Goal: Information Seeking & Learning: Learn about a topic

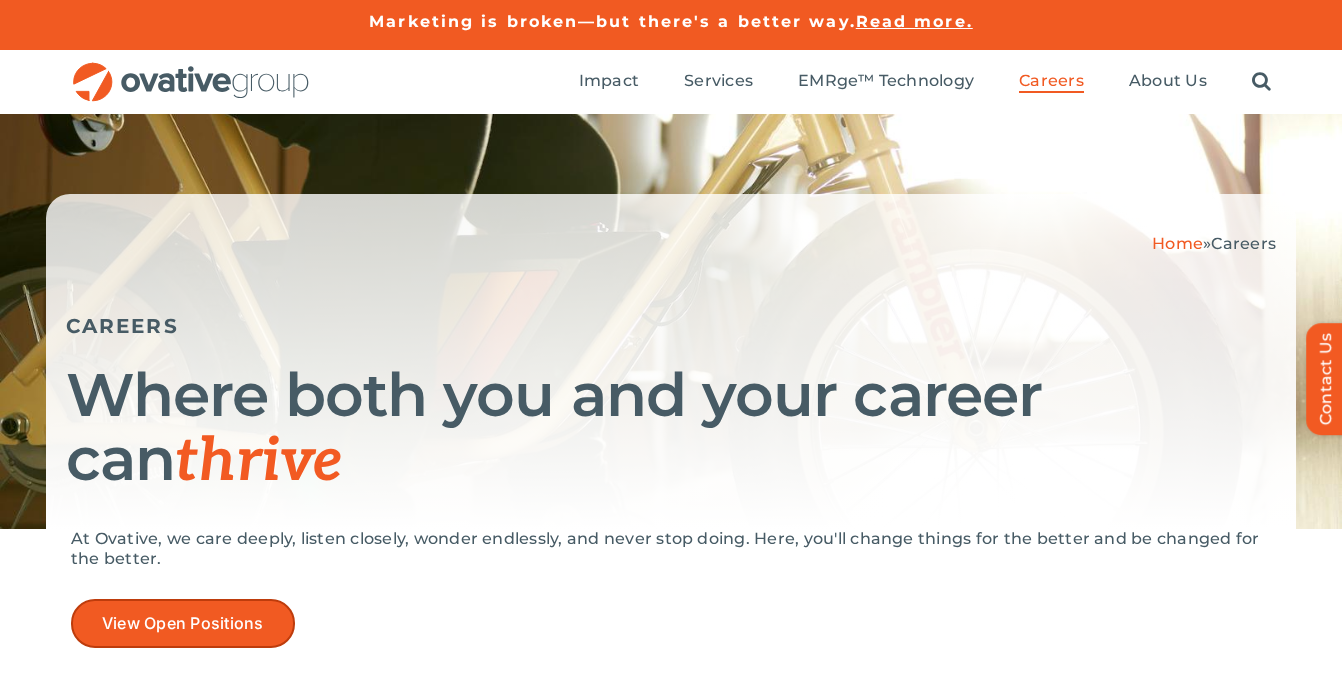
click at [203, 639] on link "View Open Positions" at bounding box center [183, 623] width 224 height 49
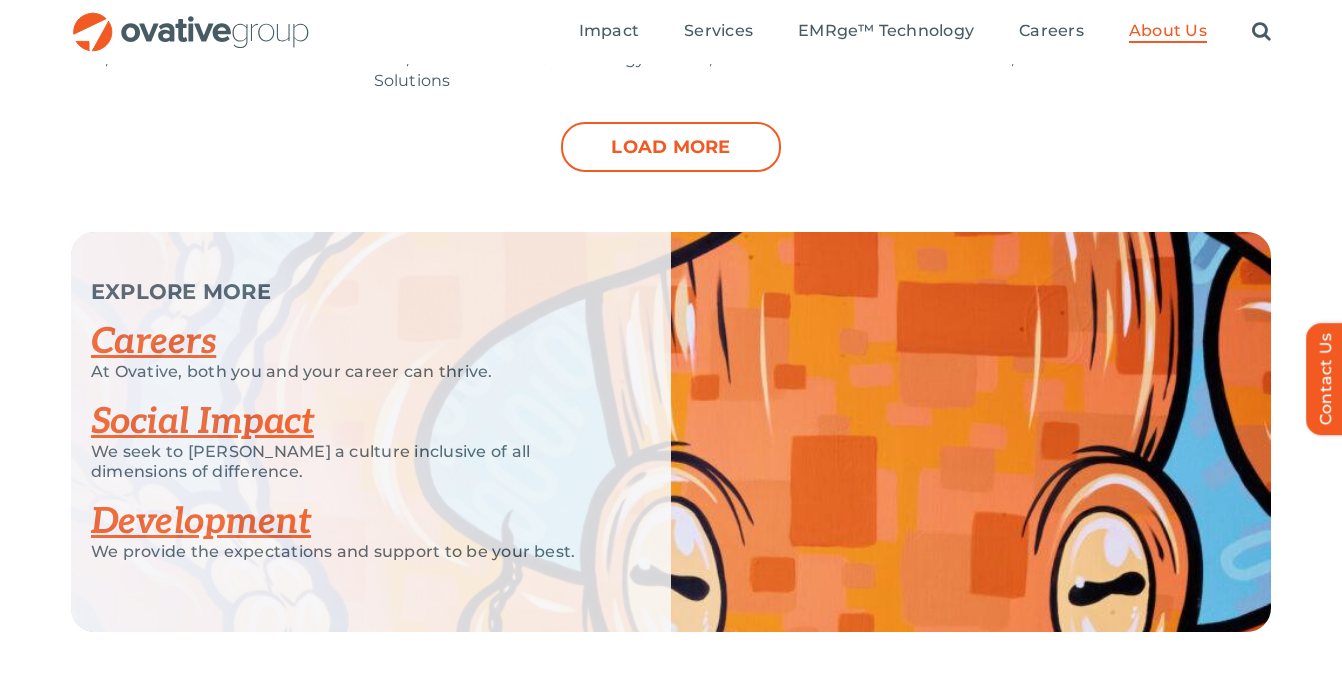
scroll to position [2308, 0]
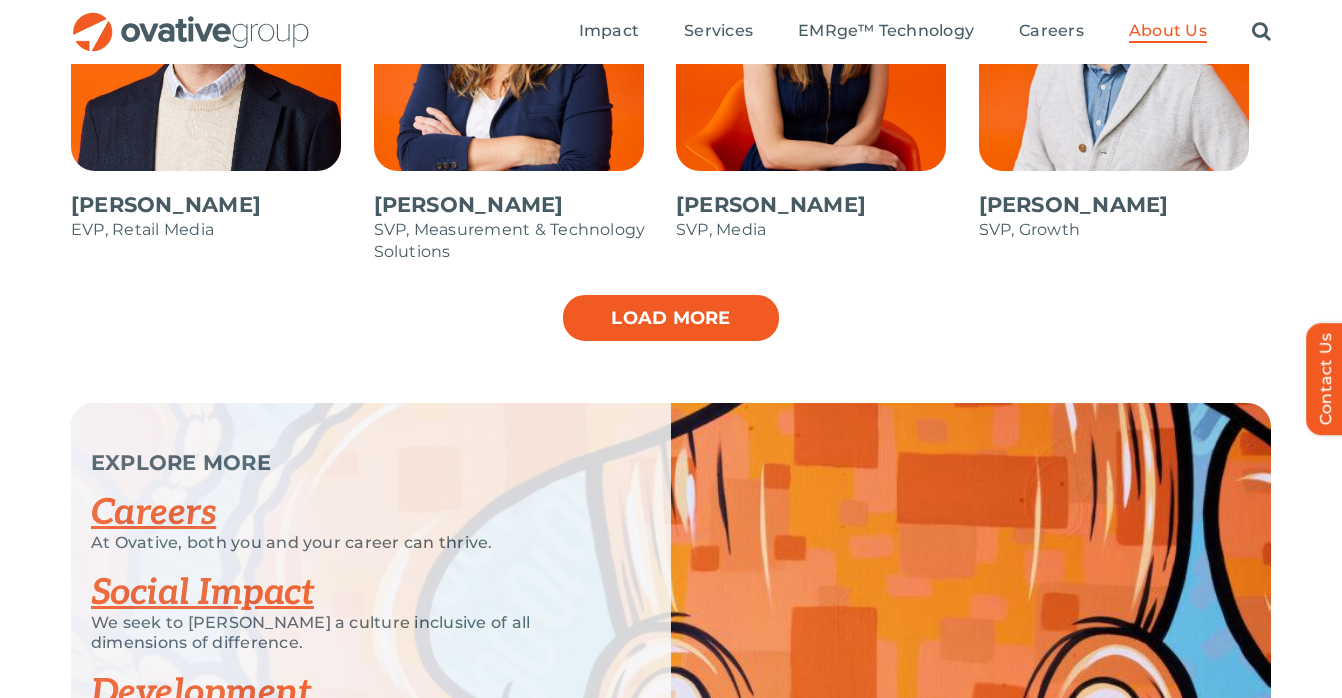
click at [615, 316] on link "Load more" at bounding box center [671, 318] width 220 height 50
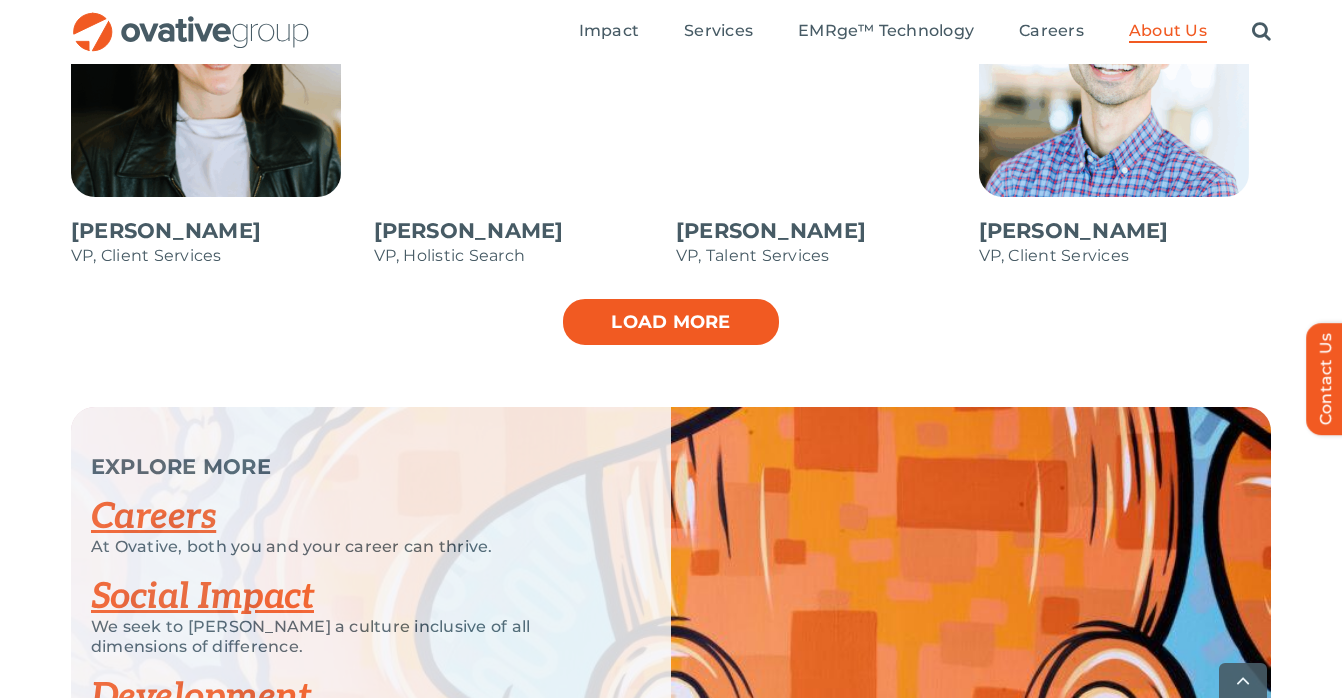
scroll to position [3092, 0]
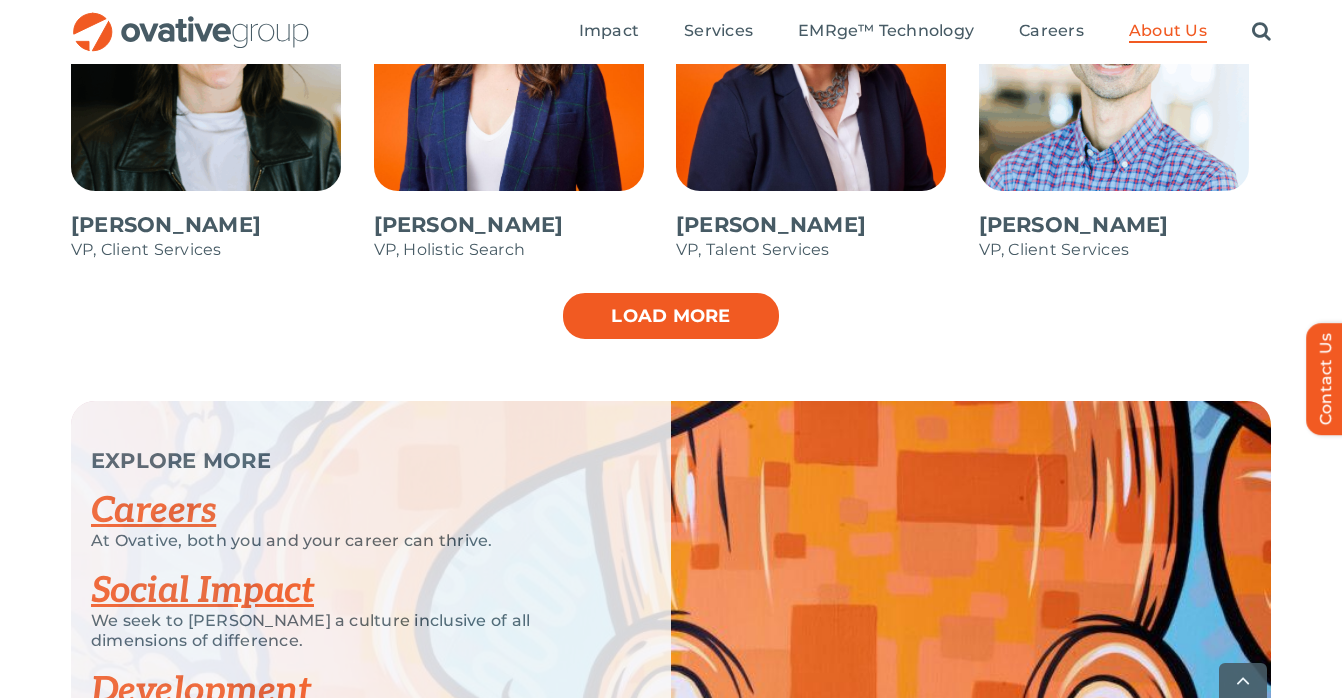
click at [615, 316] on link "Load more" at bounding box center [671, 316] width 220 height 50
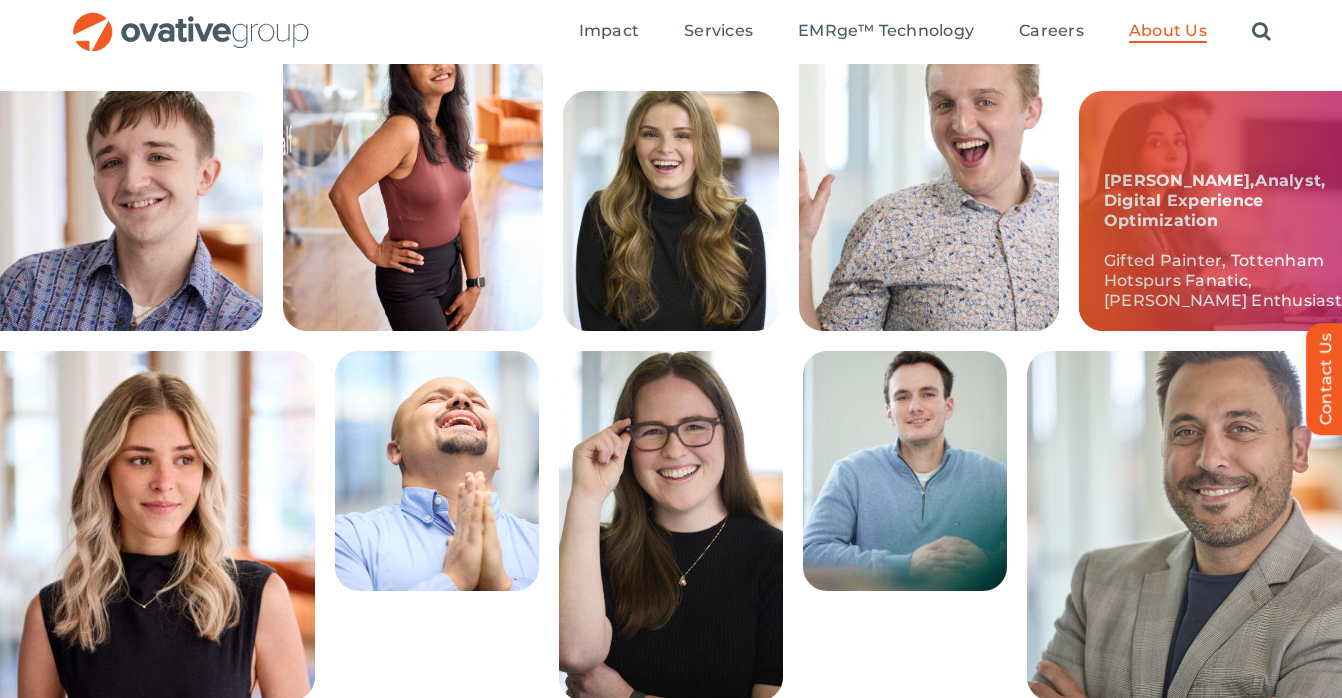
scroll to position [586, 0]
